Goal: Task Accomplishment & Management: Complete application form

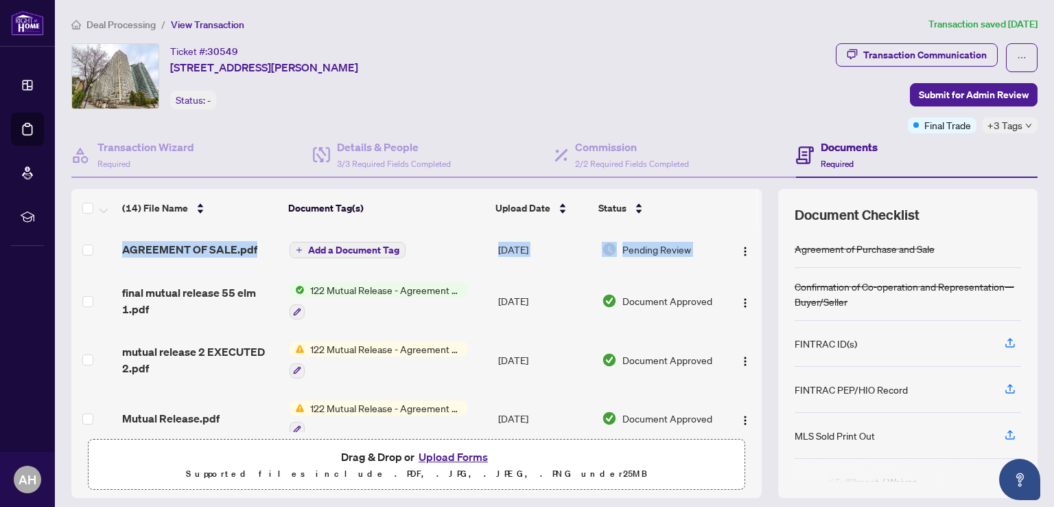
click at [749, 255] on div "AGREEMENT OF SALE.pdf Add a Document Tag [DATE] Pending Review final mutual rel…" at bounding box center [416, 329] width 690 height 205
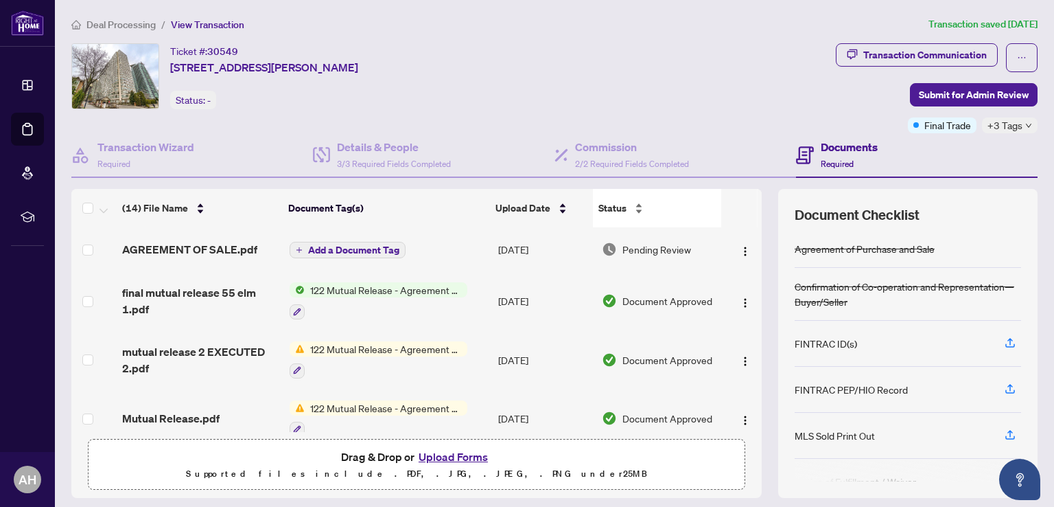
click at [710, 216] on div "Status" at bounding box center [656, 207] width 117 height 15
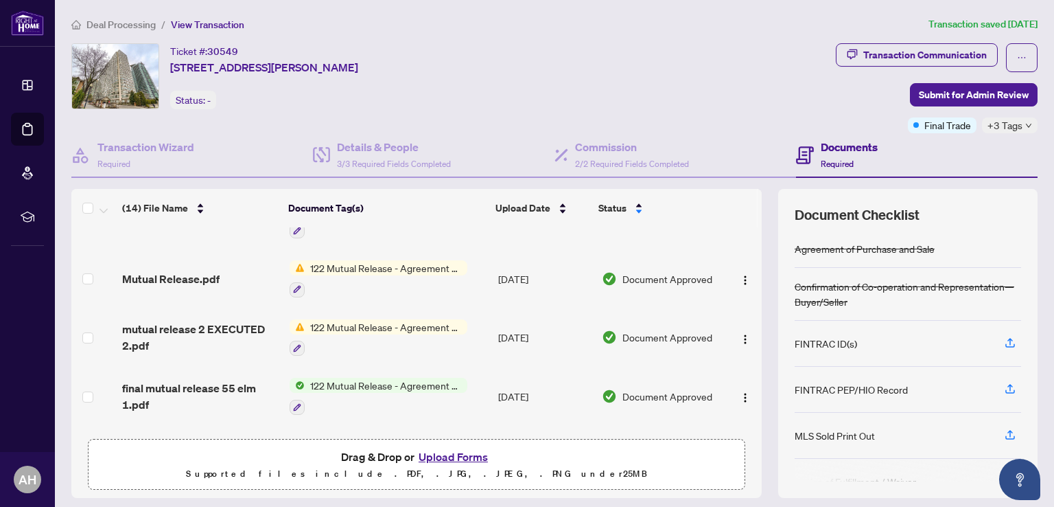
scroll to position [544, 0]
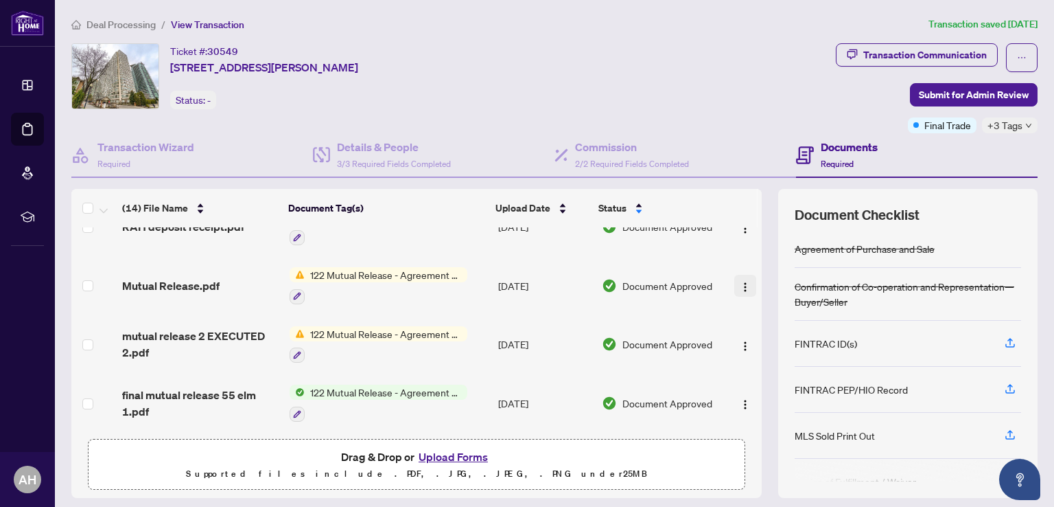
click at [740, 281] on img "button" at bounding box center [745, 286] width 11 height 11
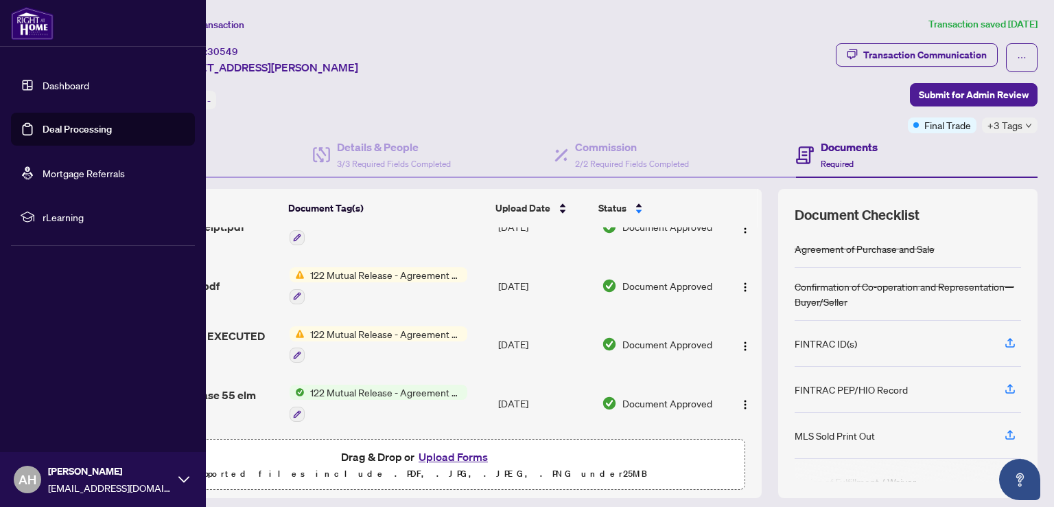
click at [93, 135] on link "Deal Processing" at bounding box center [77, 129] width 69 height 12
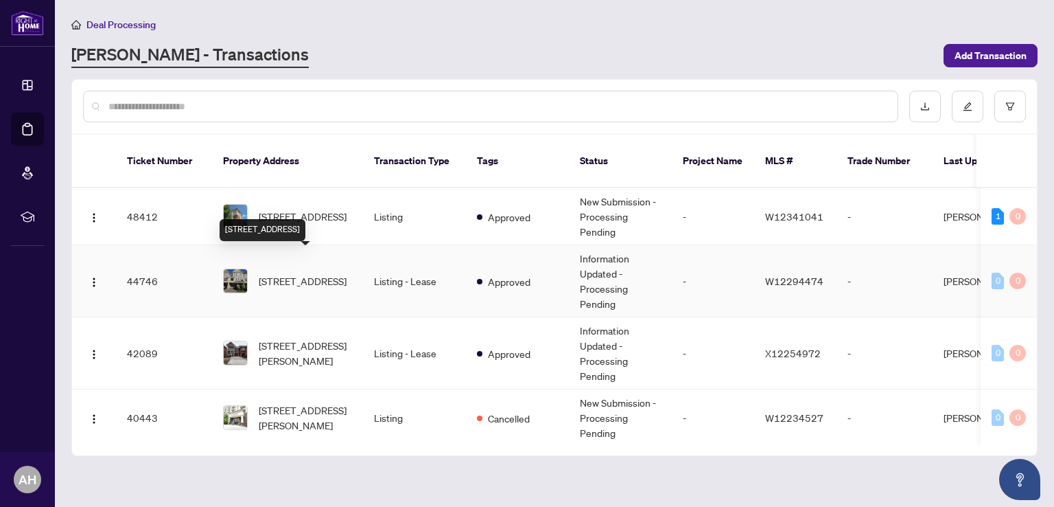
click at [288, 274] on span "[STREET_ADDRESS]" at bounding box center [303, 280] width 88 height 15
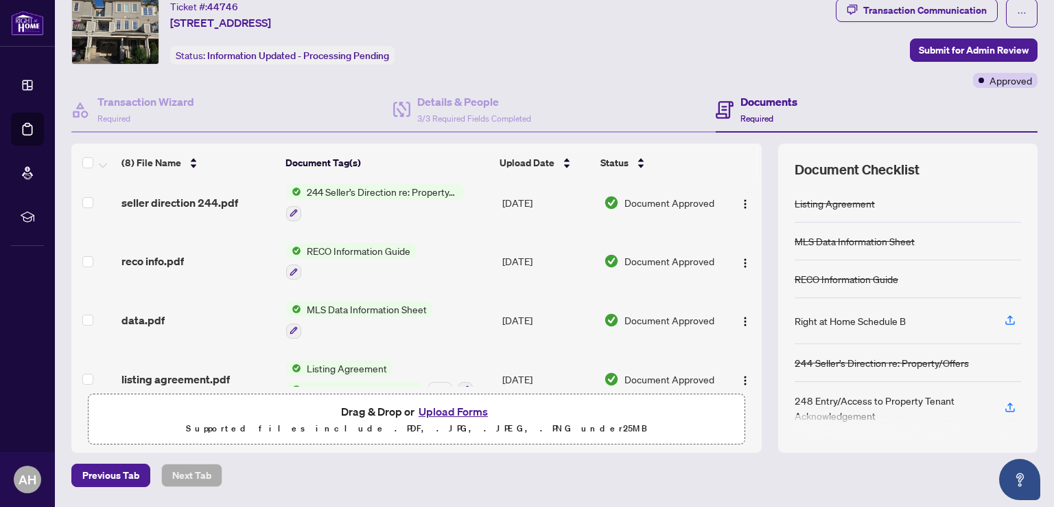
scroll to position [266, 0]
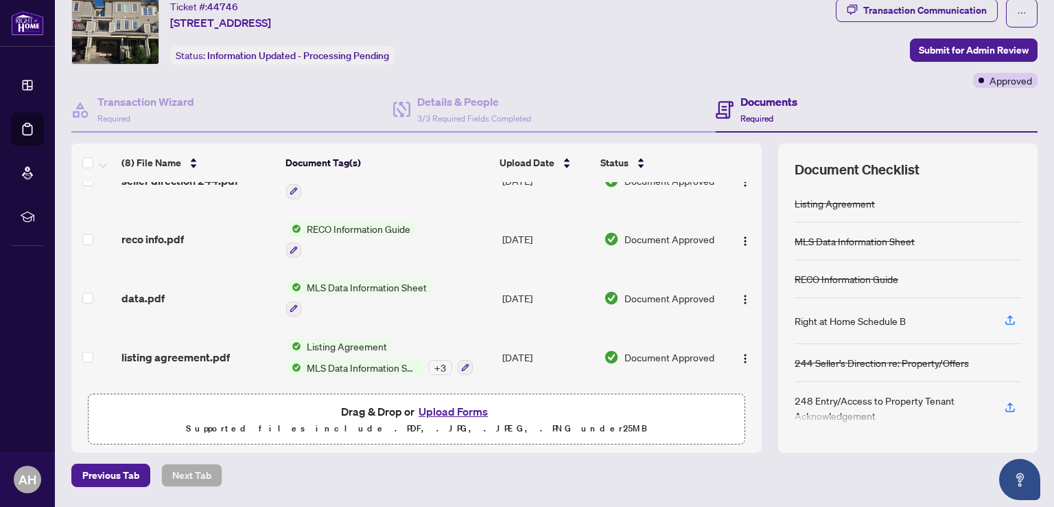
click at [453, 409] on button "Upload Forms" at bounding box center [454, 411] width 78 height 18
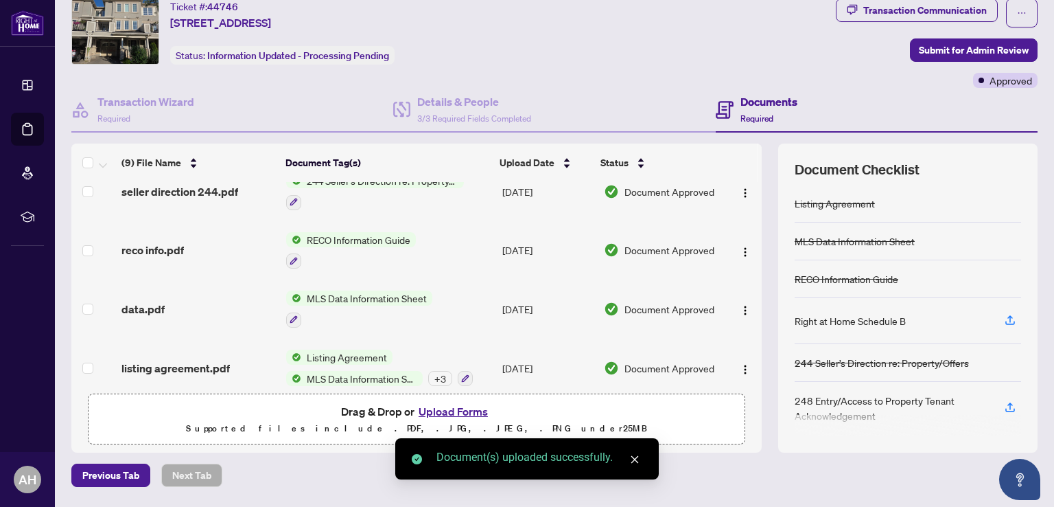
scroll to position [321, 0]
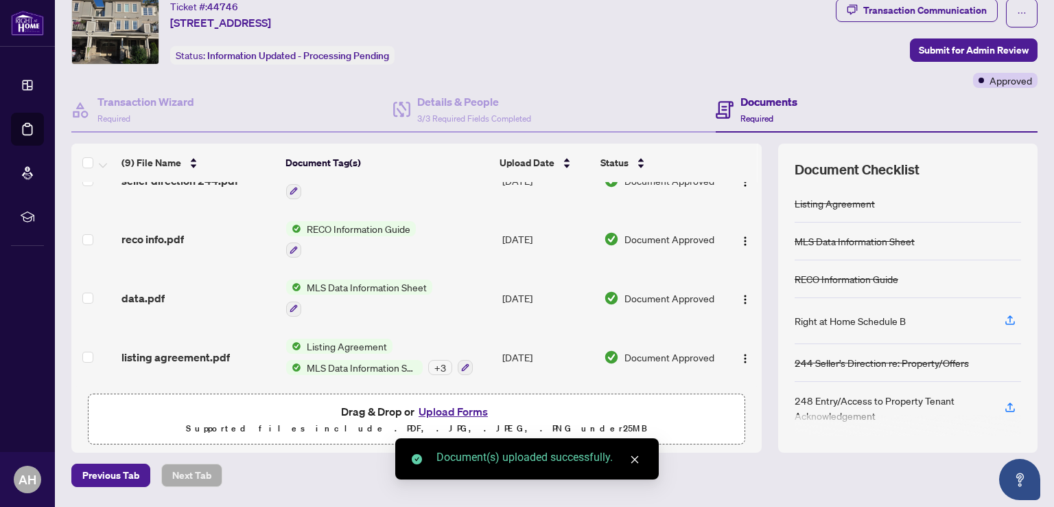
drag, startPoint x: 749, startPoint y: 327, endPoint x: 754, endPoint y: 423, distance: 96.2
click at [754, 423] on div "(9) File Name Document Tag(s) Upload Date Status 2_DigiSign_212_Amendment_to_Li…" at bounding box center [554, 297] width 966 height 309
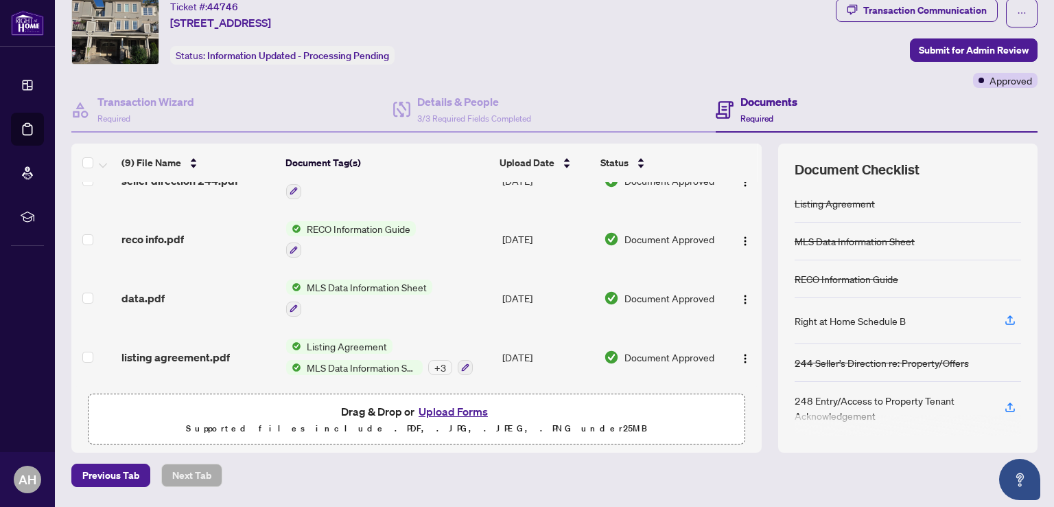
click at [443, 407] on button "Upload Forms" at bounding box center [454, 411] width 78 height 18
click at [780, 364] on div "Document Checklist Listing Agreement MLS Data Information Sheet RECO Informatio…" at bounding box center [907, 297] width 259 height 309
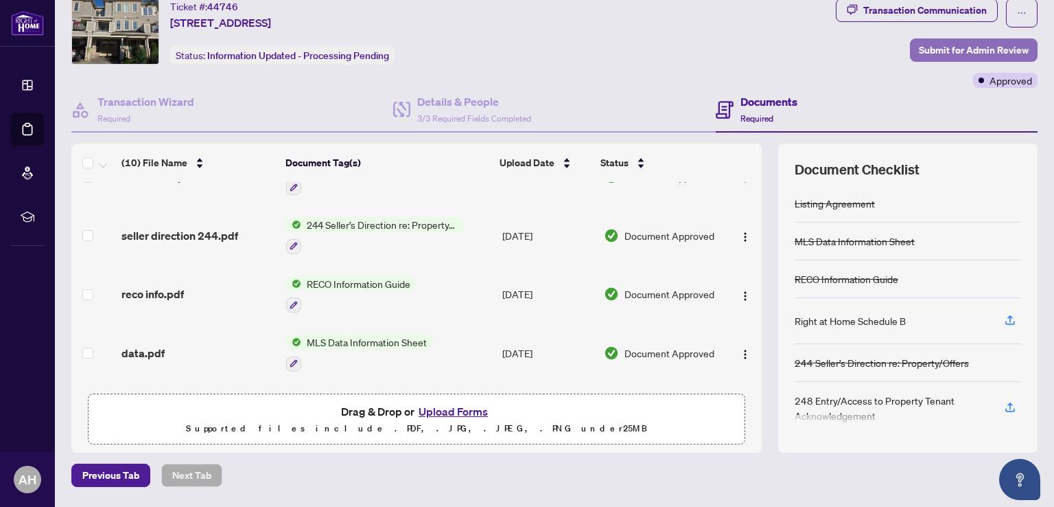
click at [958, 47] on span "Submit for Admin Review" at bounding box center [974, 50] width 110 height 22
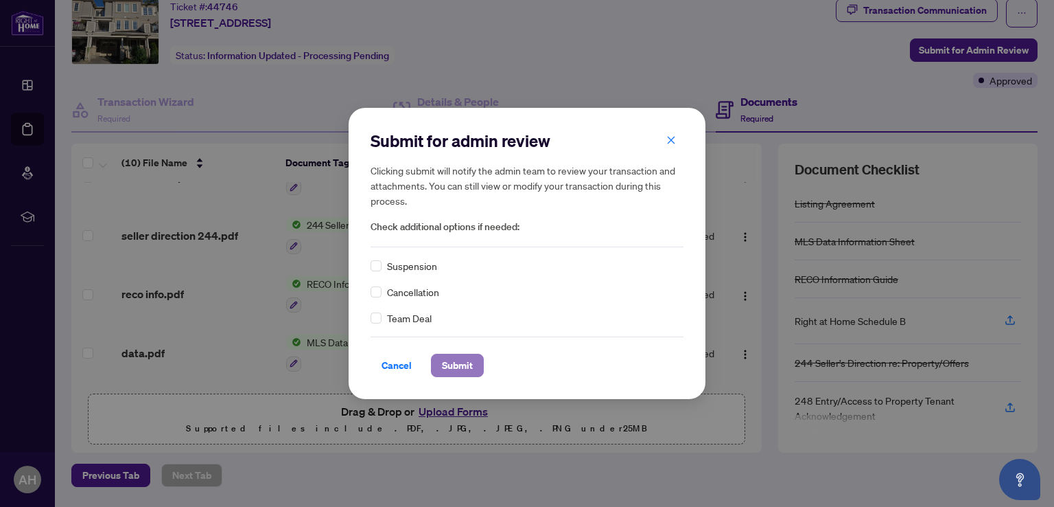
click at [461, 361] on span "Submit" at bounding box center [457, 365] width 31 height 22
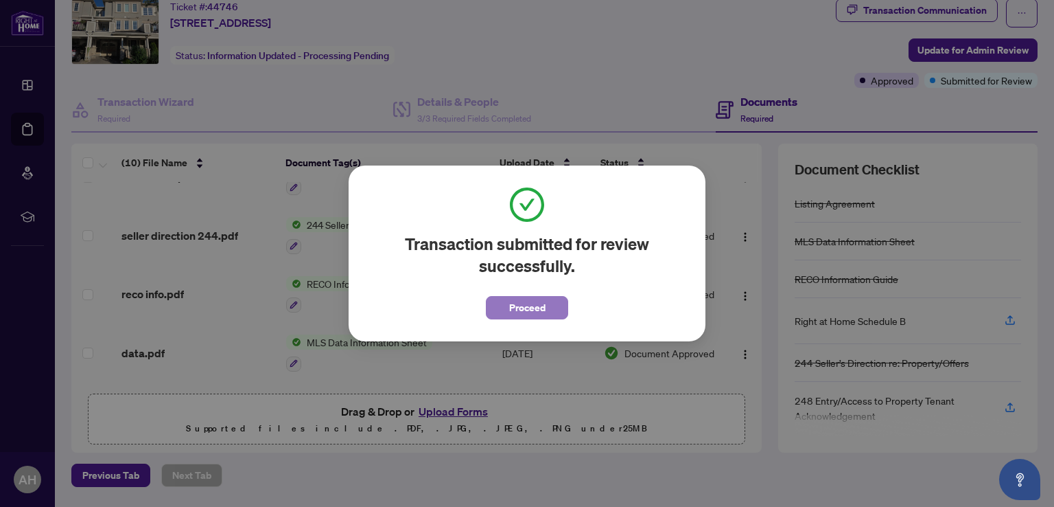
click at [525, 305] on span "Proceed" at bounding box center [527, 307] width 36 height 22
